Goal: Information Seeking & Learning: Learn about a topic

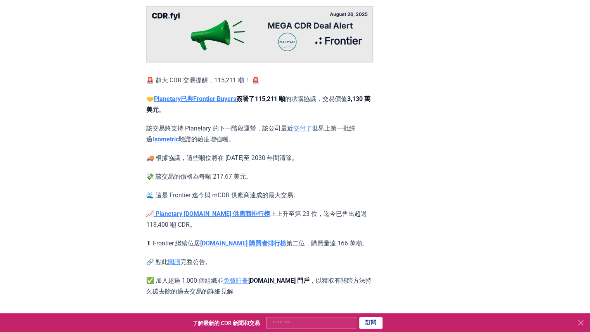
scroll to position [79, 0]
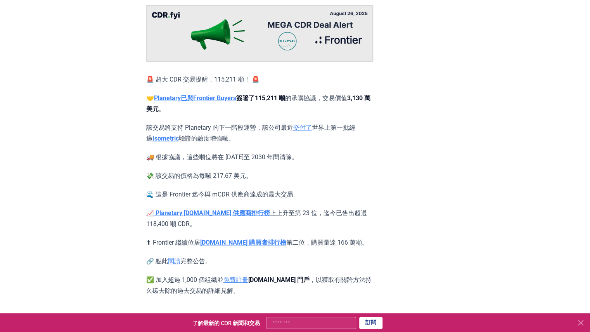
click at [378, 198] on article "2025年8月26日 🚨 超級 CDR 優惠提醒！ 🚨 行星<>邊界 🚨 超大 CDR 交易提醒，115,211 噸！ 🚨 🤝 Planetary已與 Fro…" at bounding box center [295, 122] width 298 height 347
click at [165, 100] on font "Planetary已與" at bounding box center [173, 97] width 39 height 7
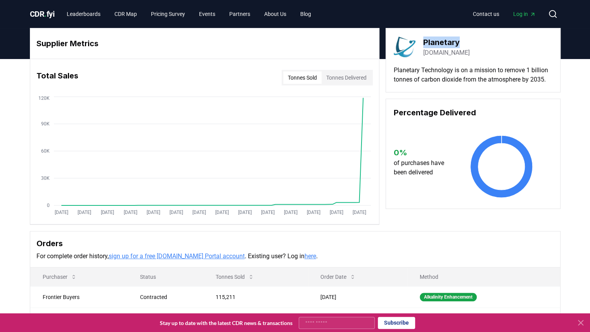
drag, startPoint x: 423, startPoint y: 41, endPoint x: 464, endPoint y: 41, distance: 41.1
click at [464, 41] on h3 "Planetary" at bounding box center [446, 42] width 47 height 12
copy h3 "Planetary"
